Goal: Task Accomplishment & Management: Complete application form

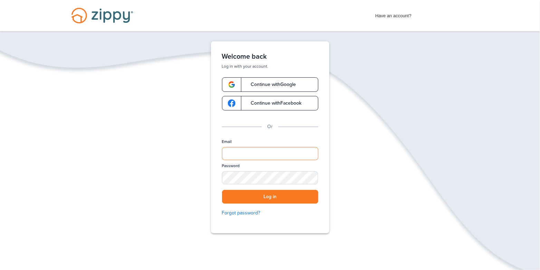
click at [248, 150] on input "Email" at bounding box center [270, 153] width 96 height 13
type input "**********"
click at [310, 178] on div "SHOW" at bounding box center [309, 178] width 15 height 7
click at [296, 196] on button "Log in" at bounding box center [270, 197] width 96 height 14
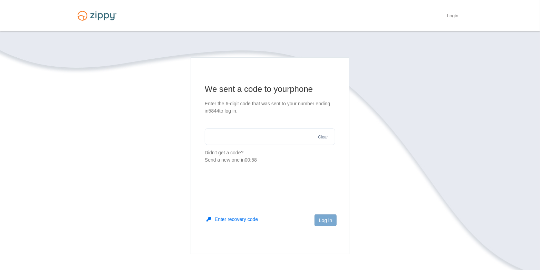
click at [272, 136] on input "text" at bounding box center [270, 136] width 130 height 17
type input "******"
click at [322, 222] on button "Log in" at bounding box center [325, 220] width 22 height 12
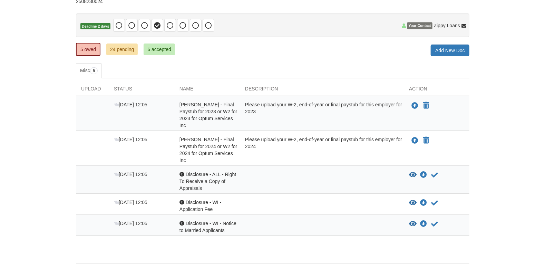
scroll to position [76, 0]
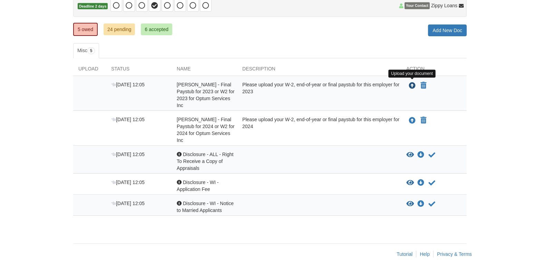
click at [414, 85] on icon "Upload Aimee Anderson - Final Paystub for 2023 or W2 for 2023 for Optum Service…" at bounding box center [411, 85] width 7 height 7
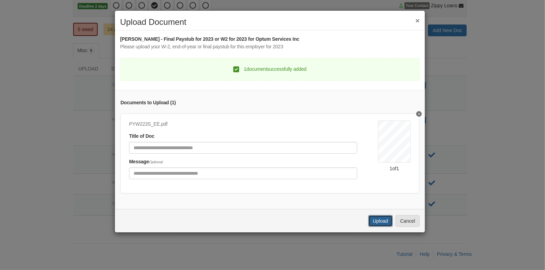
click at [379, 223] on button "Upload" at bounding box center [380, 221] width 24 height 12
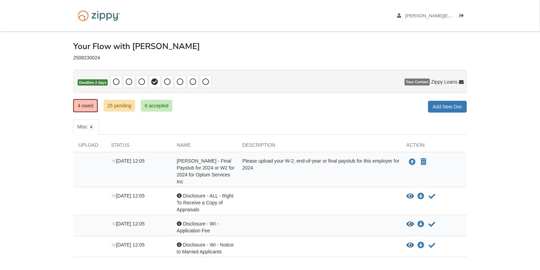
scroll to position [41, 0]
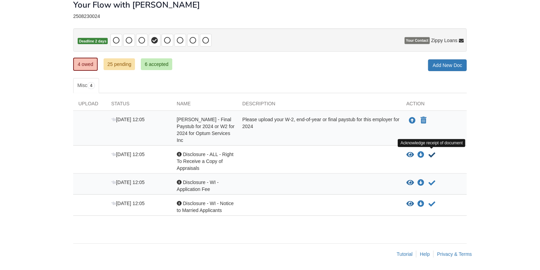
click at [433, 153] on icon "Acknowledge receipt of document" at bounding box center [431, 154] width 7 height 7
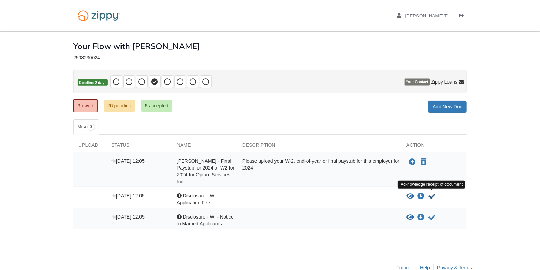
click at [429, 195] on icon "Acknowledge receipt of document" at bounding box center [431, 196] width 7 height 7
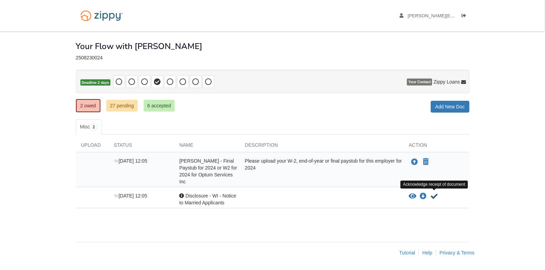
click at [431, 195] on icon "Acknowledge receipt of document" at bounding box center [434, 196] width 7 height 7
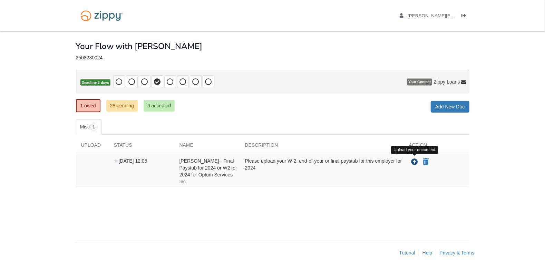
click at [415, 161] on icon "Upload Aimee Anderson - Final Paystub for 2024 or W2 for 2024 for Optum Service…" at bounding box center [414, 162] width 7 height 7
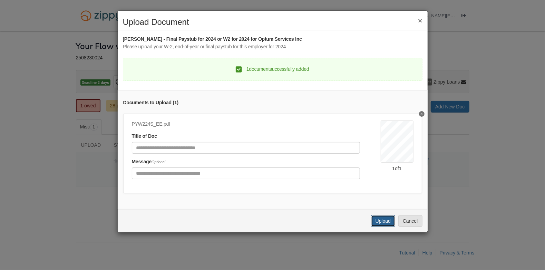
click at [384, 225] on button "Upload" at bounding box center [383, 221] width 24 height 12
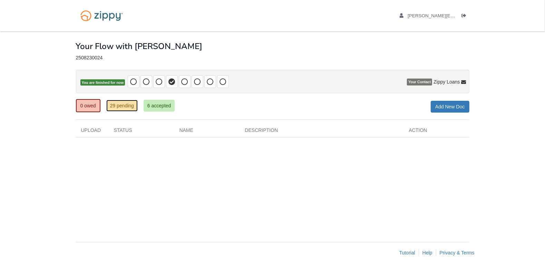
click at [119, 104] on link "29 pending" at bounding box center [121, 106] width 31 height 12
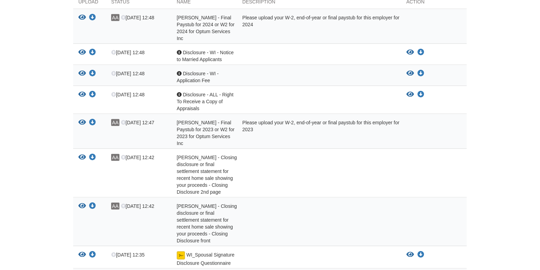
scroll to position [52, 0]
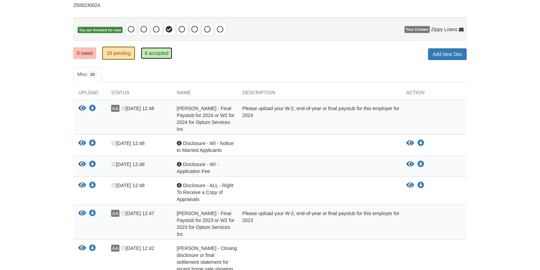
click at [162, 54] on link "6 accepted" at bounding box center [156, 53] width 31 height 12
